Goal: Navigation & Orientation: Go to known website

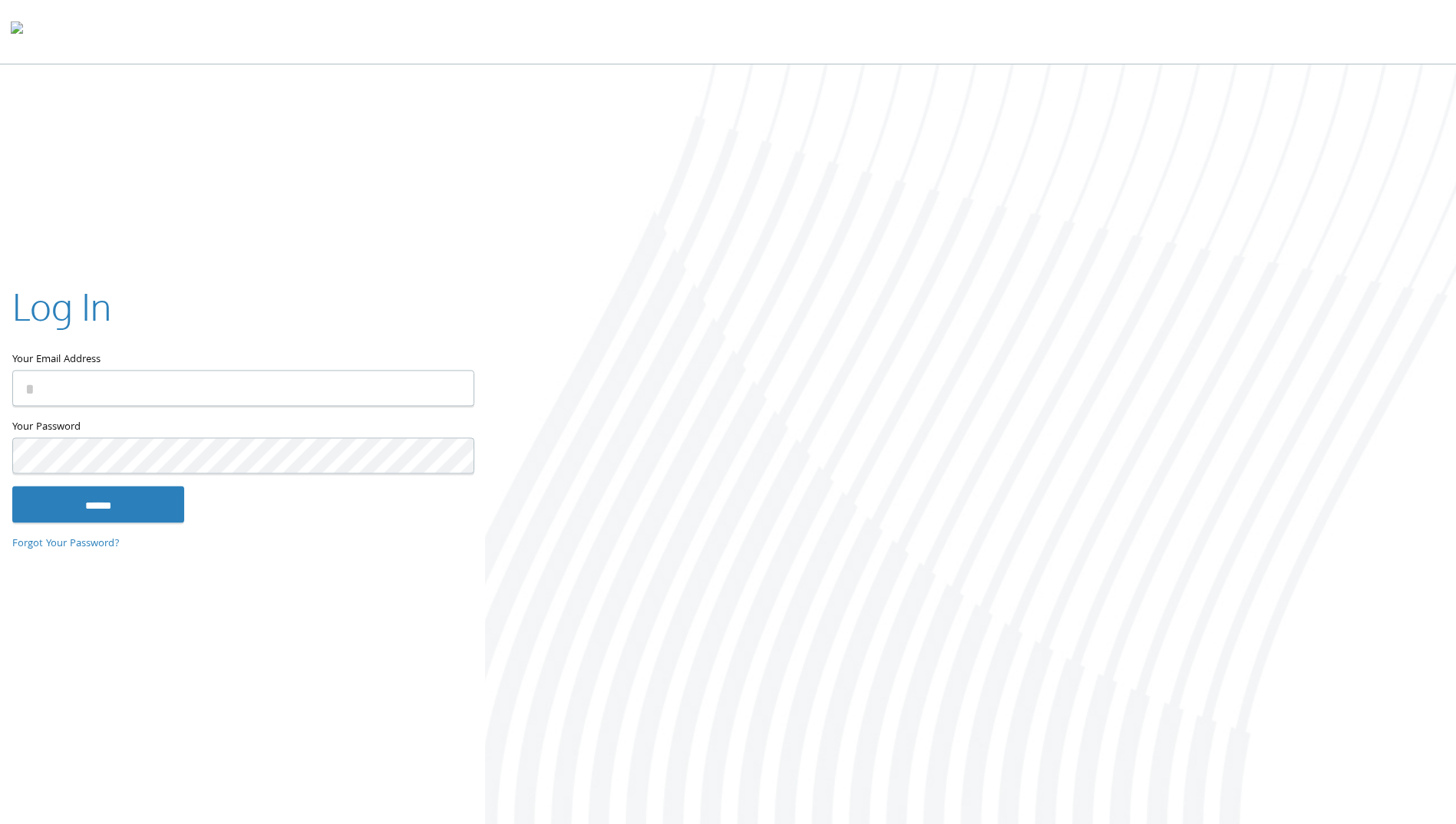
type input "**********"
click at [85, 500] on input "******" at bounding box center [98, 504] width 172 height 37
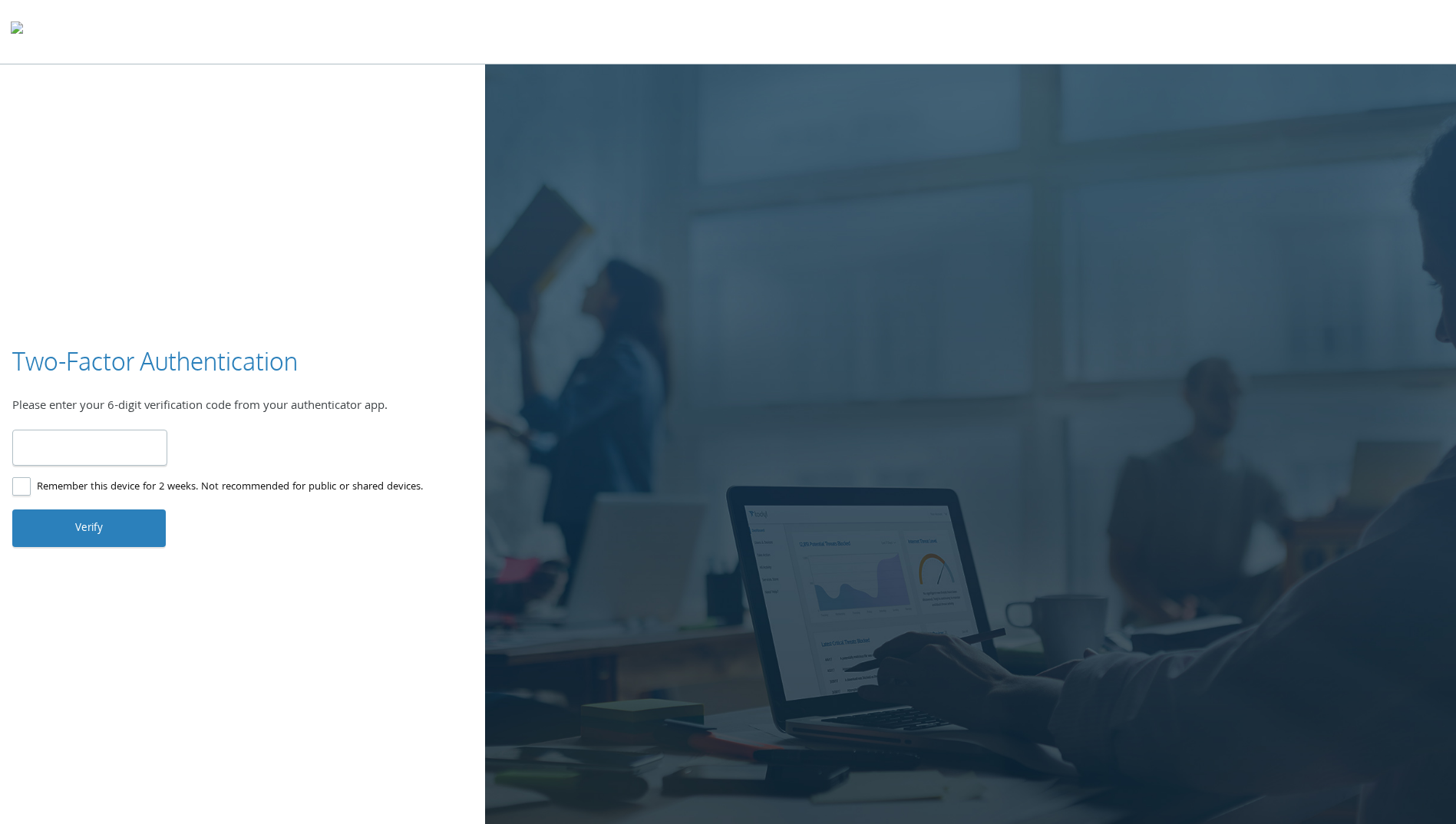
type input "******"
